Goal: Task Accomplishment & Management: Manage account settings

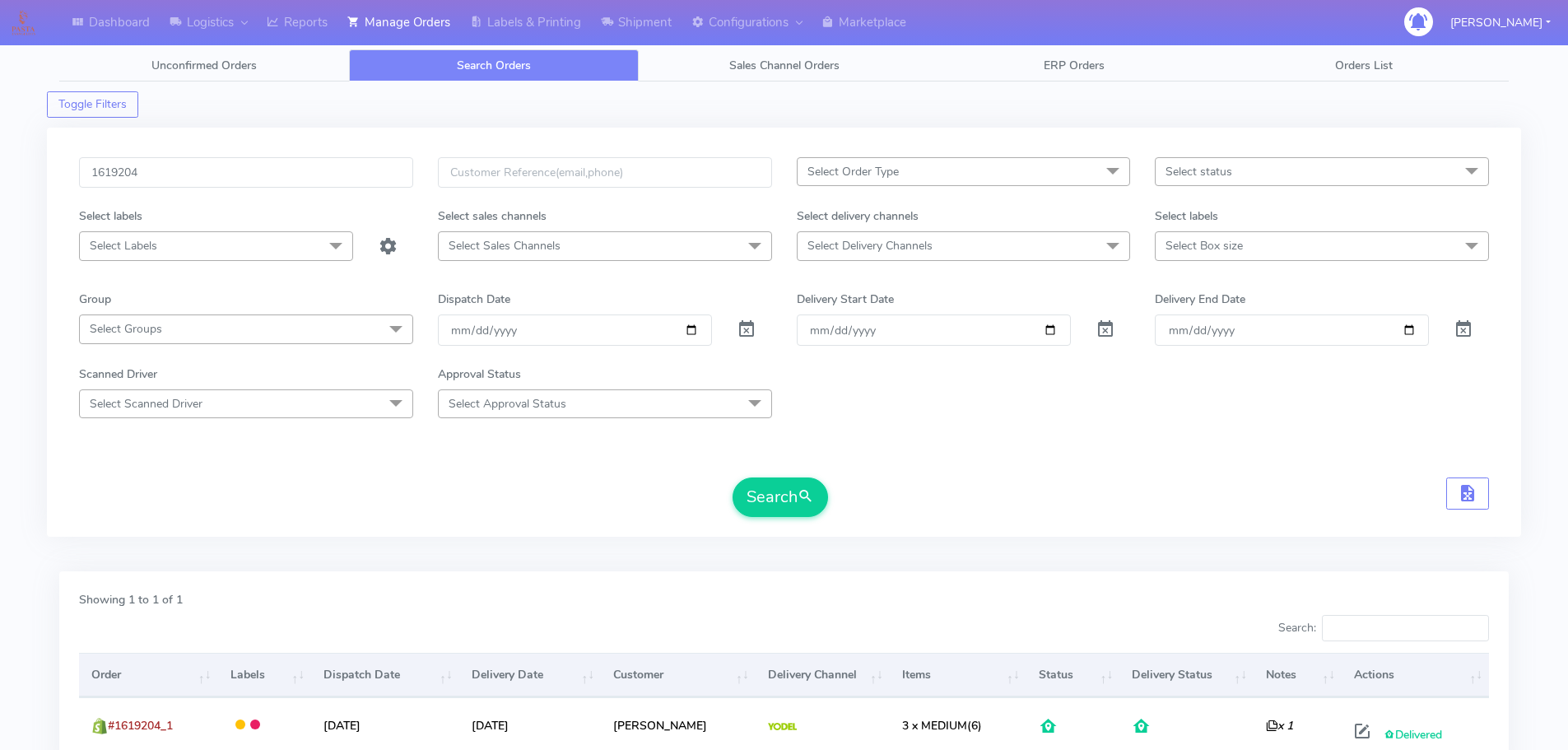
click at [225, 179] on input "1619204" at bounding box center [246, 172] width 335 height 31
type input "1619336"
click at [751, 328] on span at bounding box center [747, 333] width 20 height 16
click at [789, 496] on button "Search" at bounding box center [780, 496] width 95 height 39
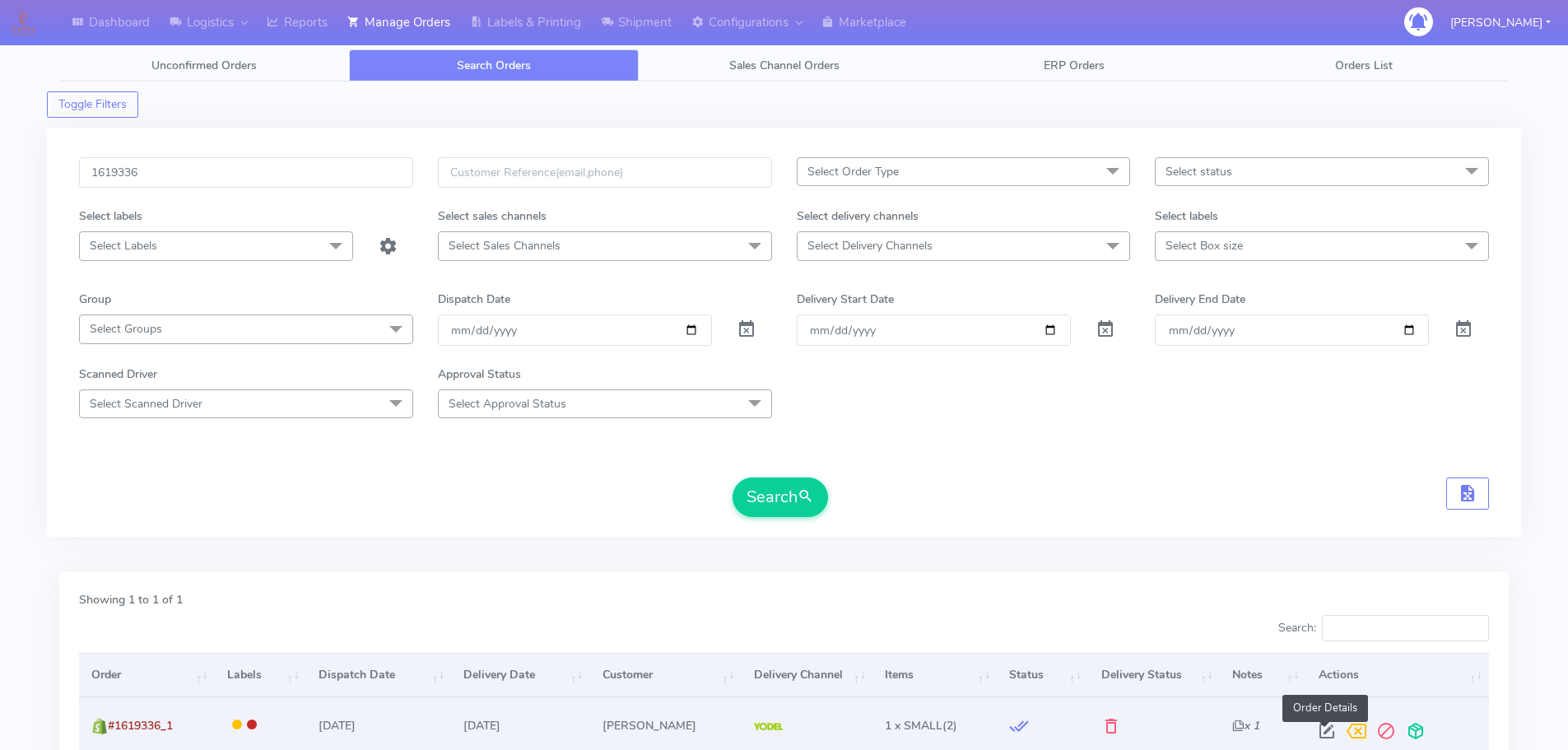
click at [1319, 731] on span at bounding box center [1328, 734] width 30 height 16
select select "5"
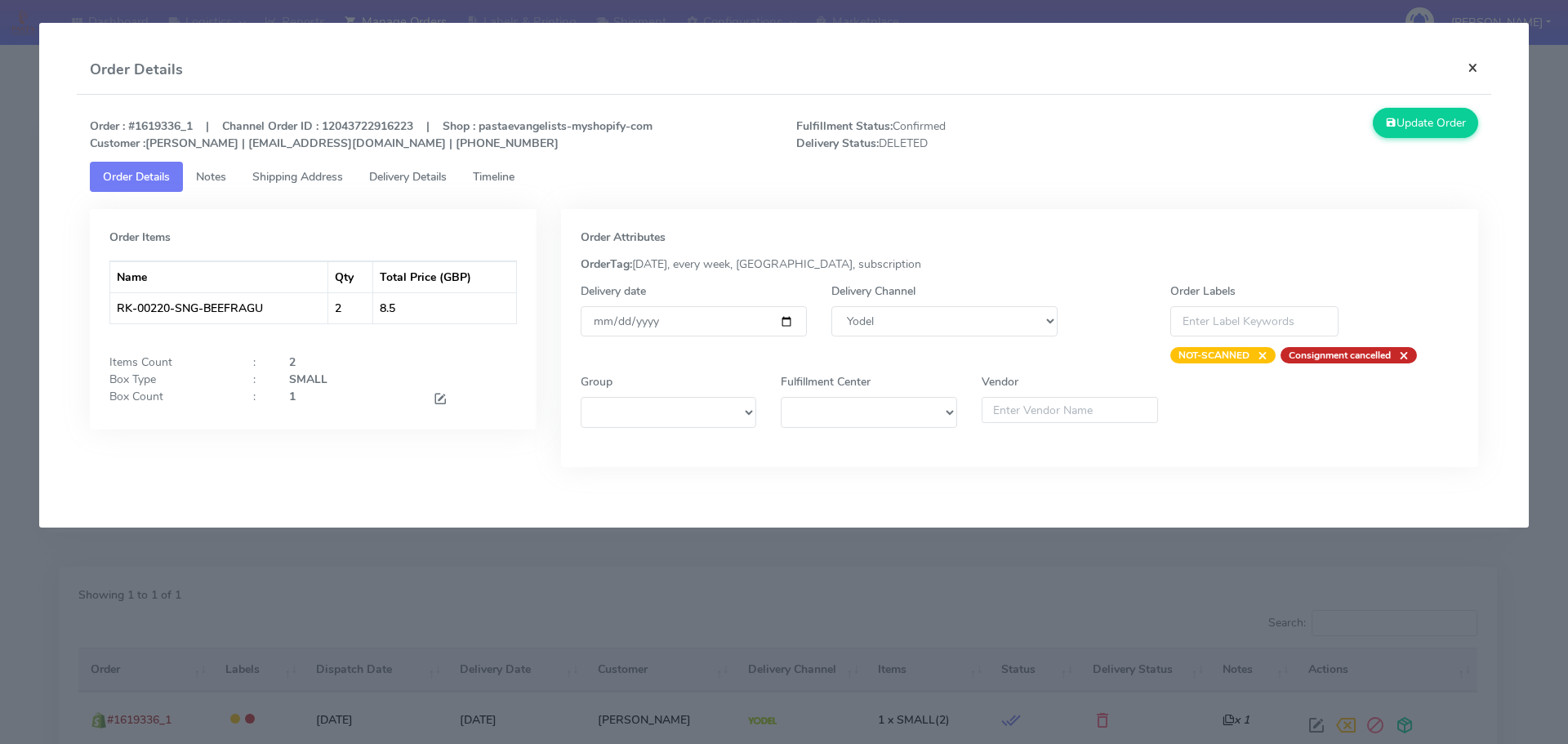
click at [1477, 75] on button "×" at bounding box center [1473, 67] width 36 height 43
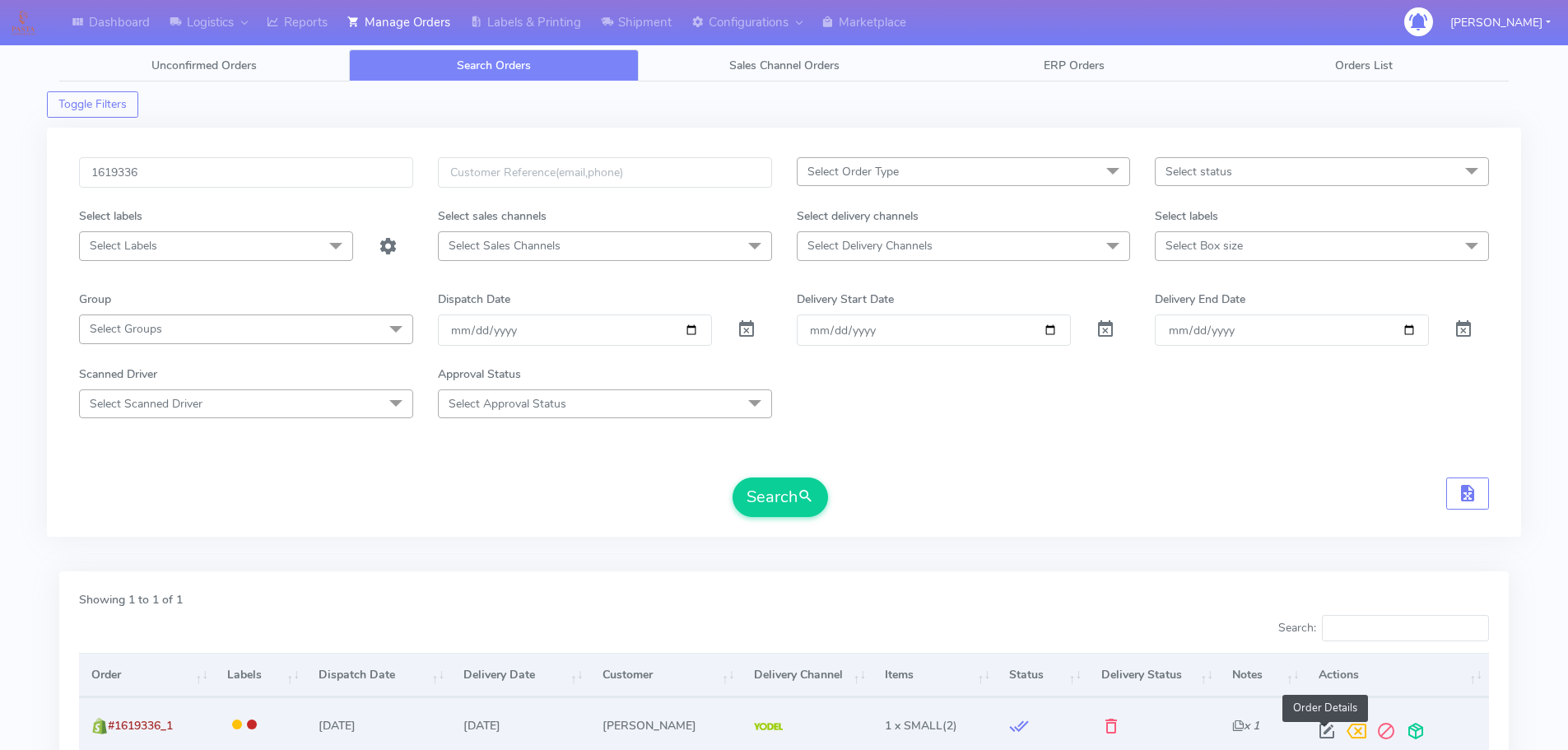
click at [1317, 728] on span at bounding box center [1328, 734] width 30 height 16
select select "5"
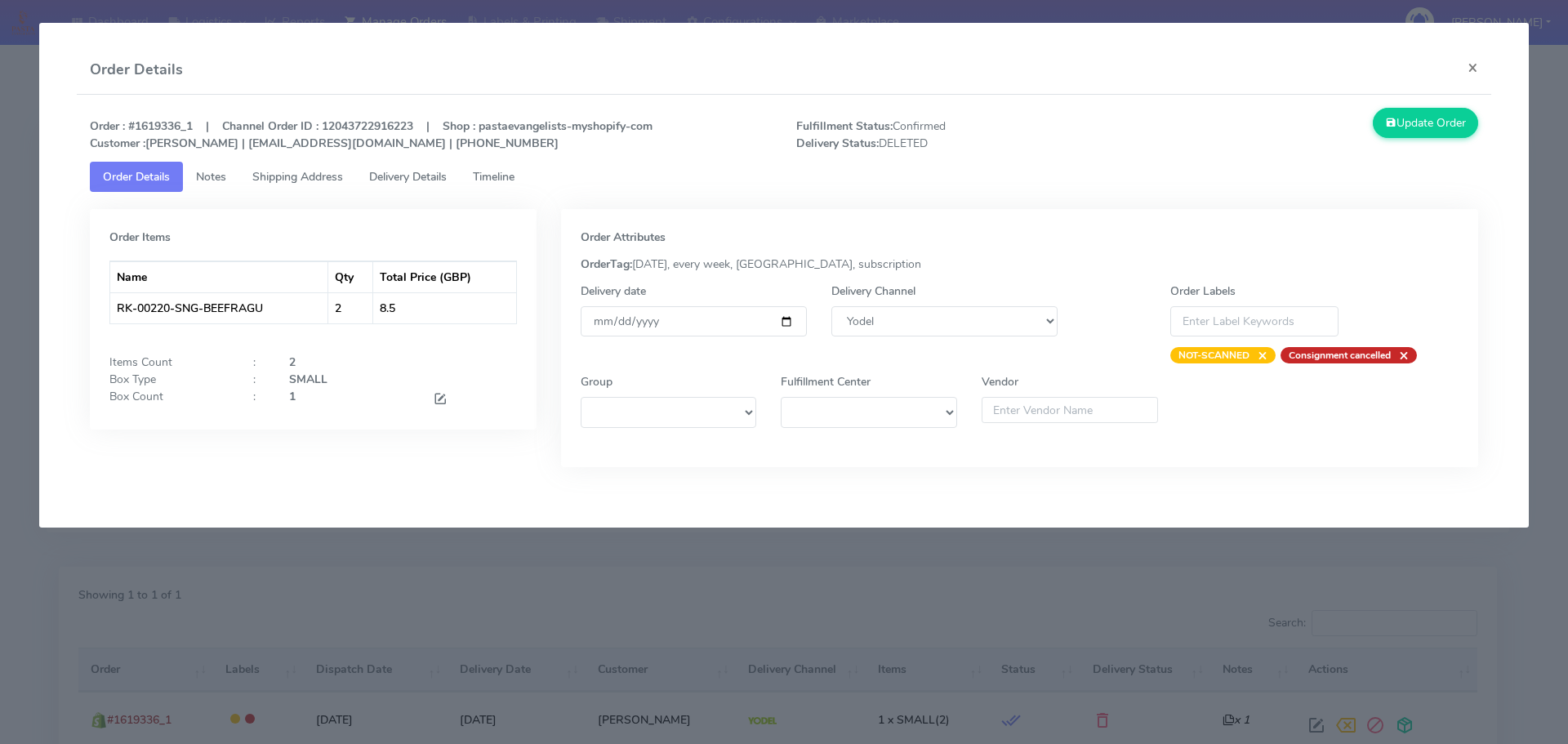
click at [498, 168] on link "Timeline" at bounding box center [493, 176] width 68 height 31
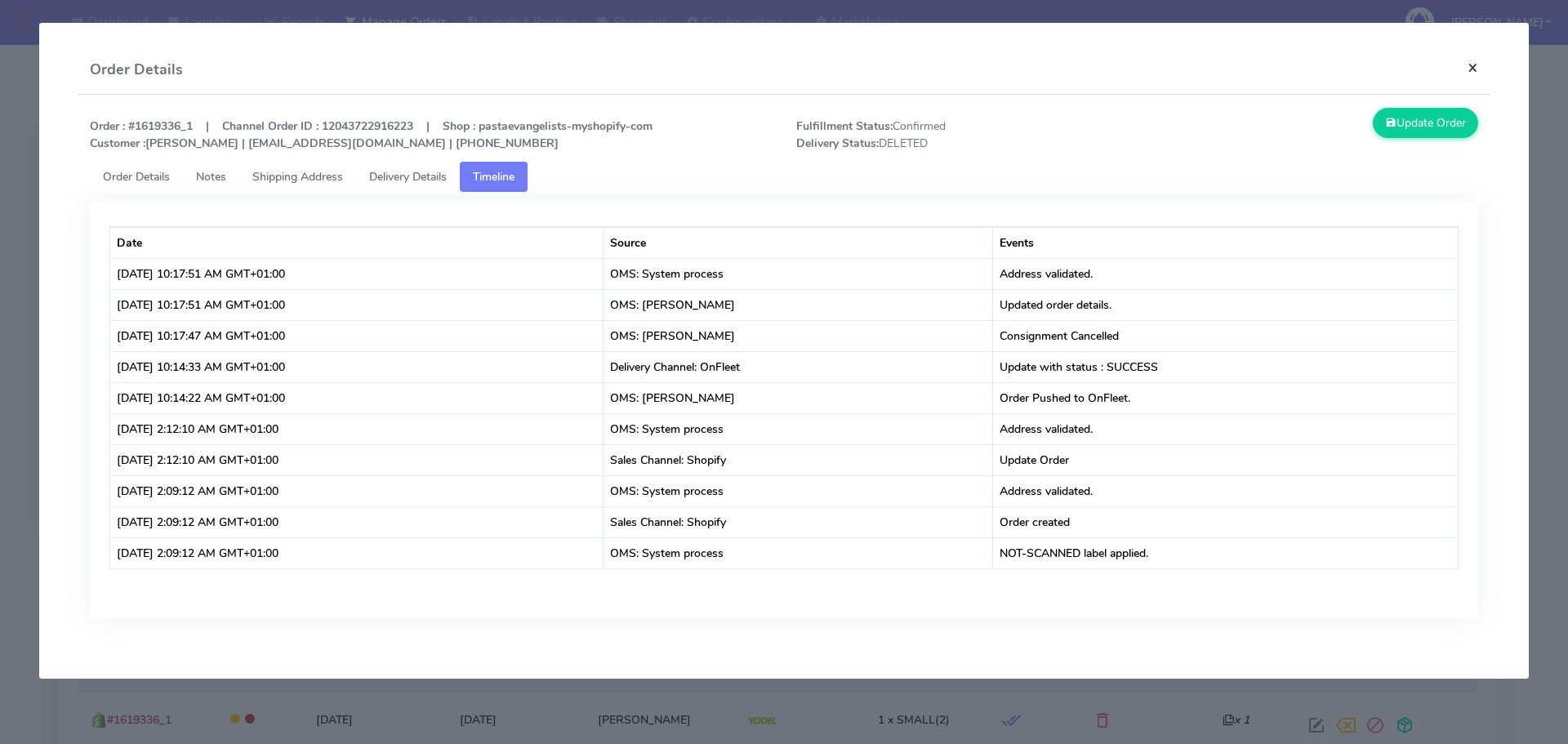
click at [1467, 65] on button "×" at bounding box center [1473, 67] width 36 height 43
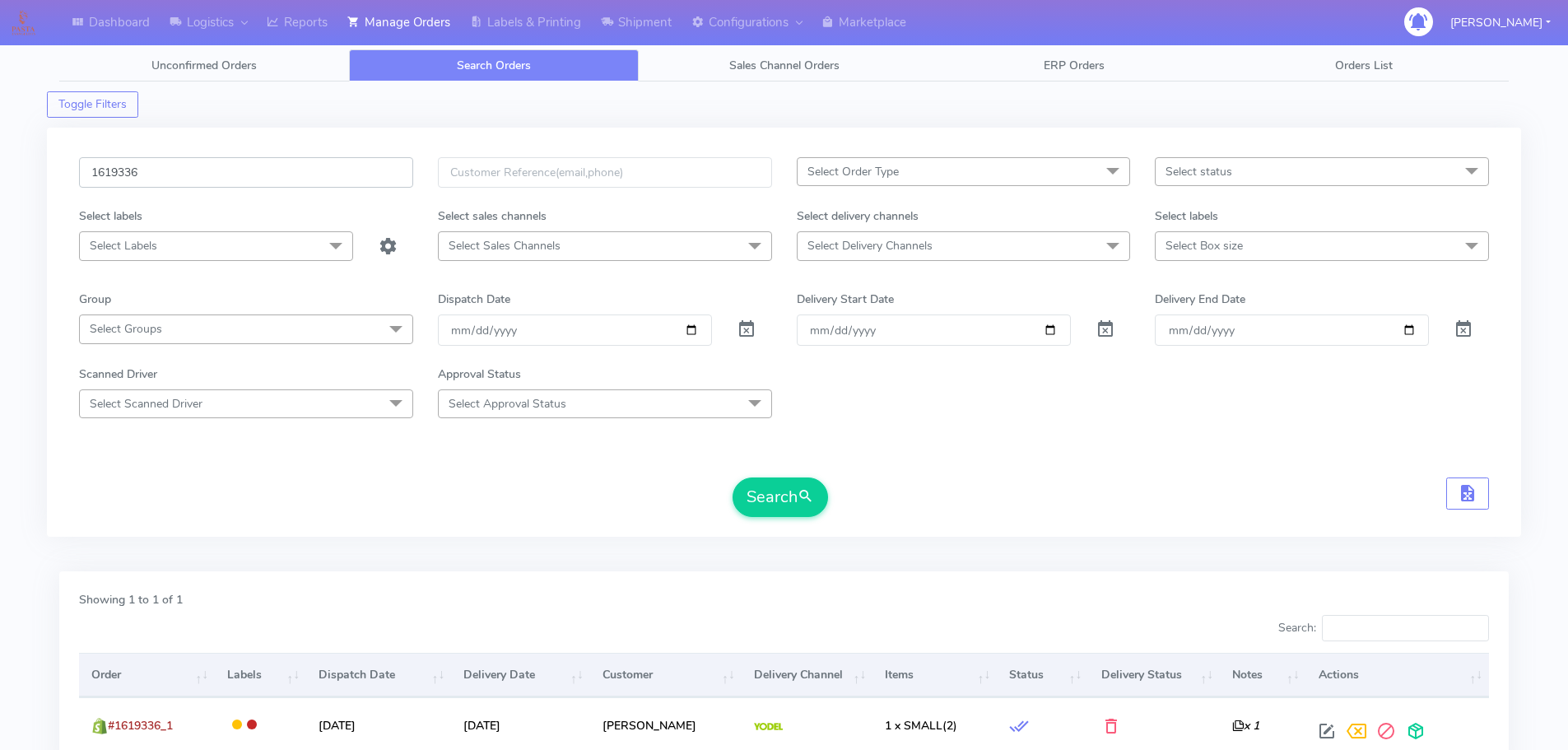
click at [173, 179] on input "1619336" at bounding box center [246, 172] width 335 height 31
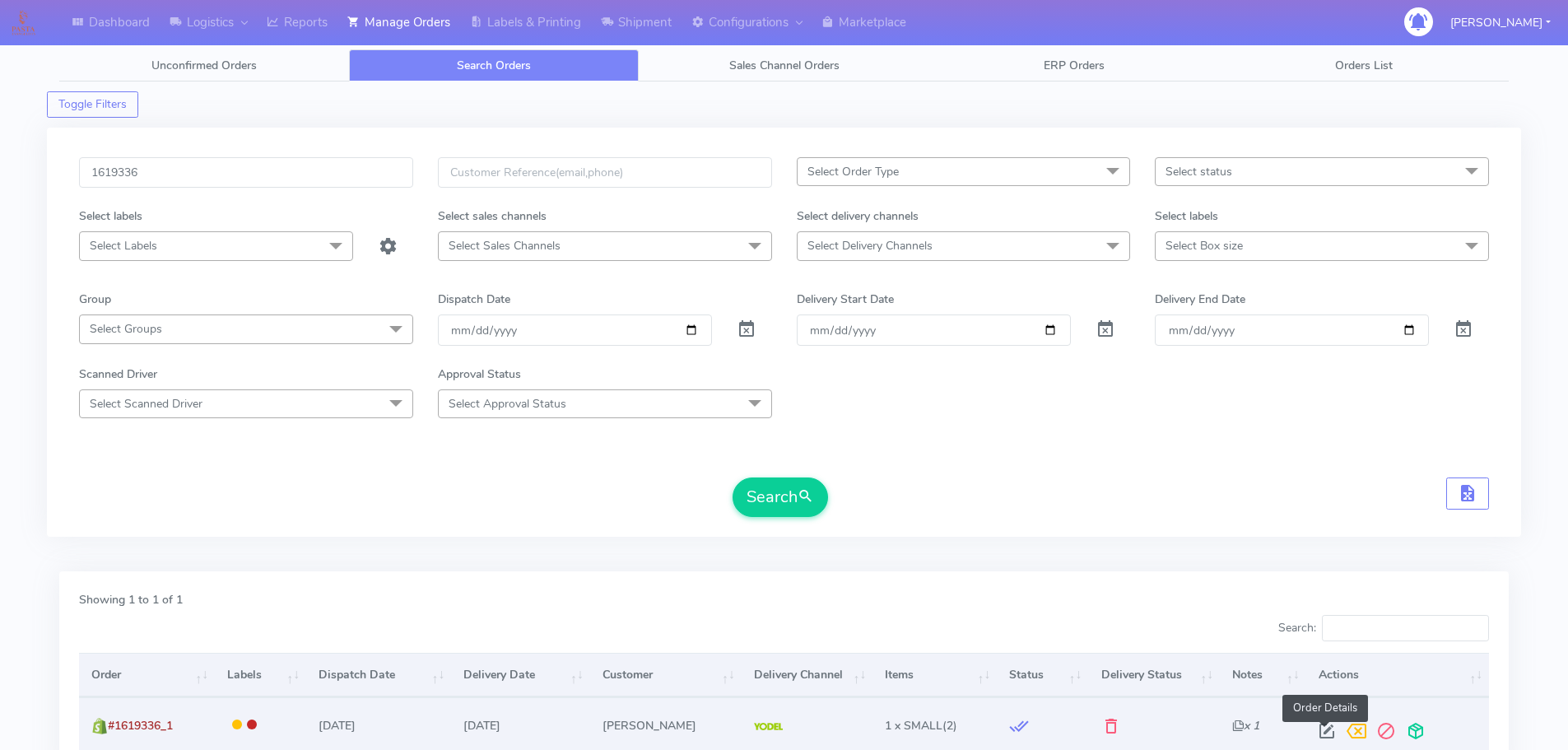
click at [1329, 729] on span at bounding box center [1328, 734] width 30 height 16
select select "5"
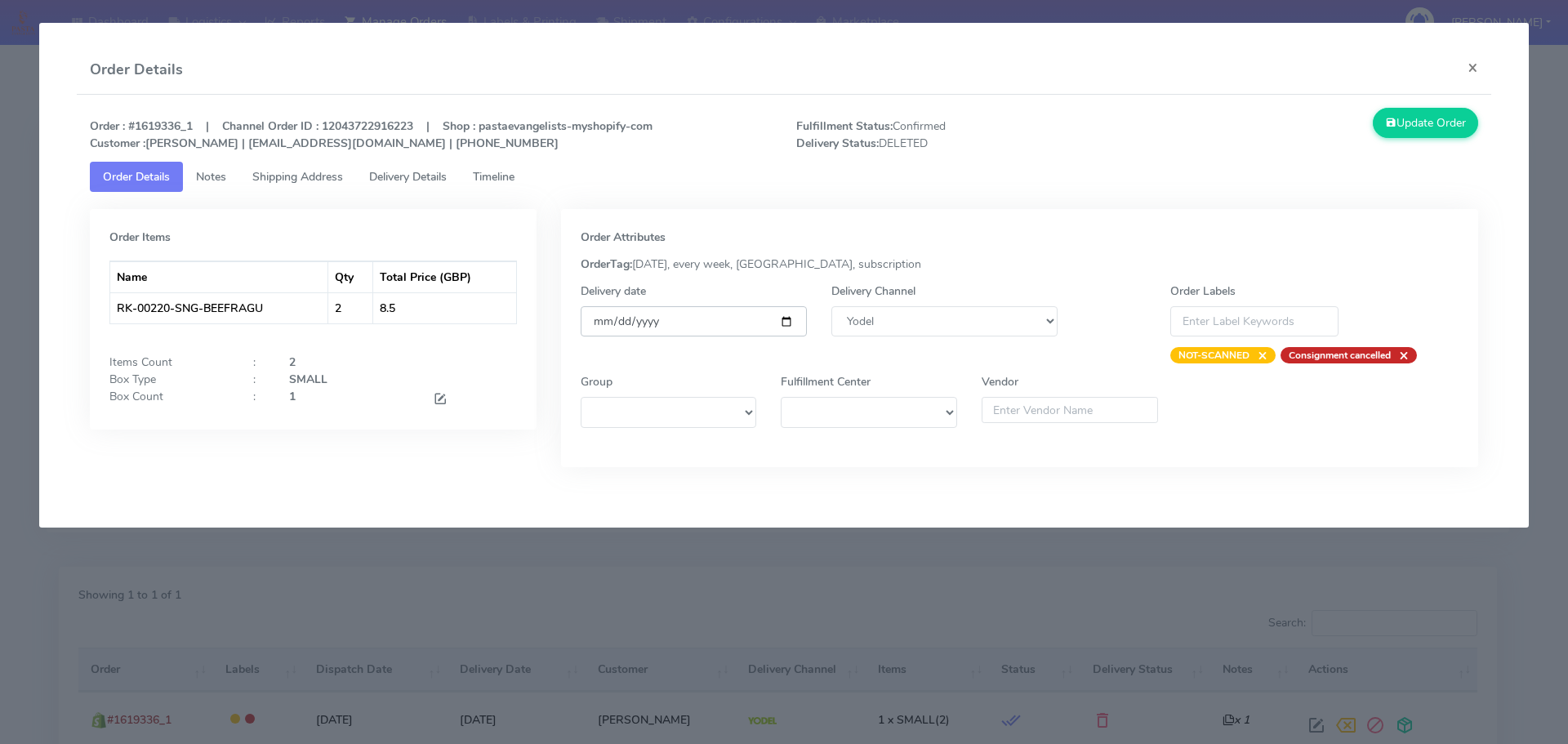
click at [786, 318] on input "[DATE]" at bounding box center [693, 321] width 226 height 31
click at [887, 482] on div "Order Attributes OrderTag: [DATE], every week, [GEOGRAPHIC_DATA], subscription …" at bounding box center [1020, 350] width 942 height 282
click at [786, 321] on input "[DATE]" at bounding box center [693, 321] width 226 height 31
